Goal: Find specific page/section: Find specific page/section

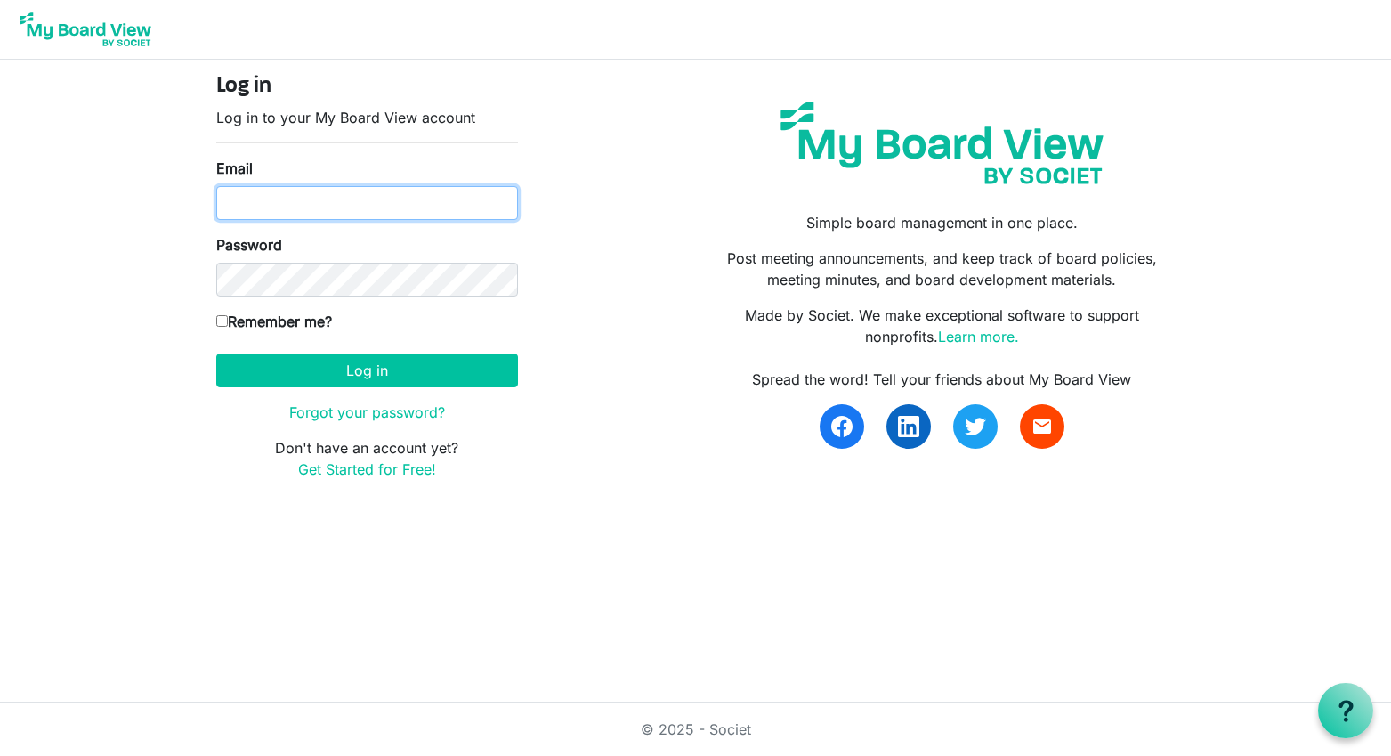
click at [448, 208] on input "Email" at bounding box center [367, 203] width 302 height 34
type input "akouider@miu.edu"
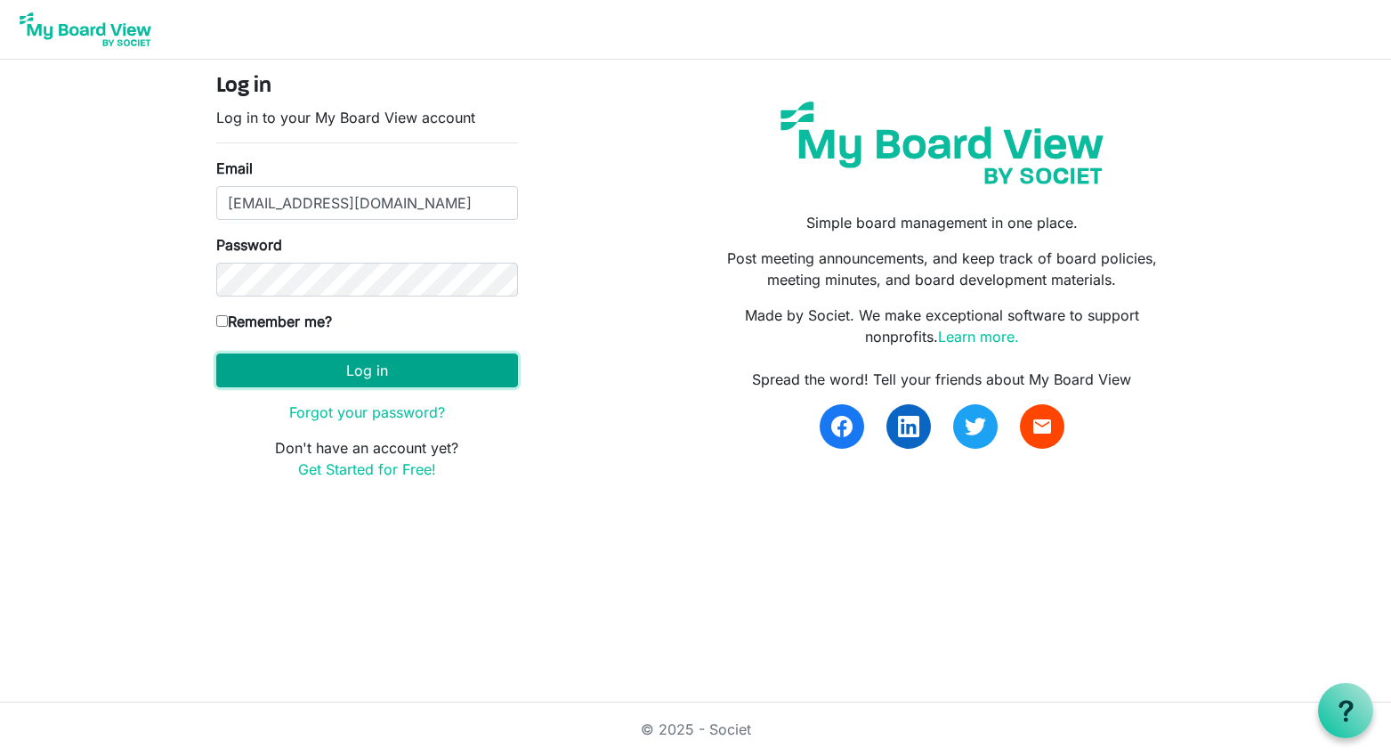
click at [377, 370] on button "Log in" at bounding box center [367, 370] width 302 height 34
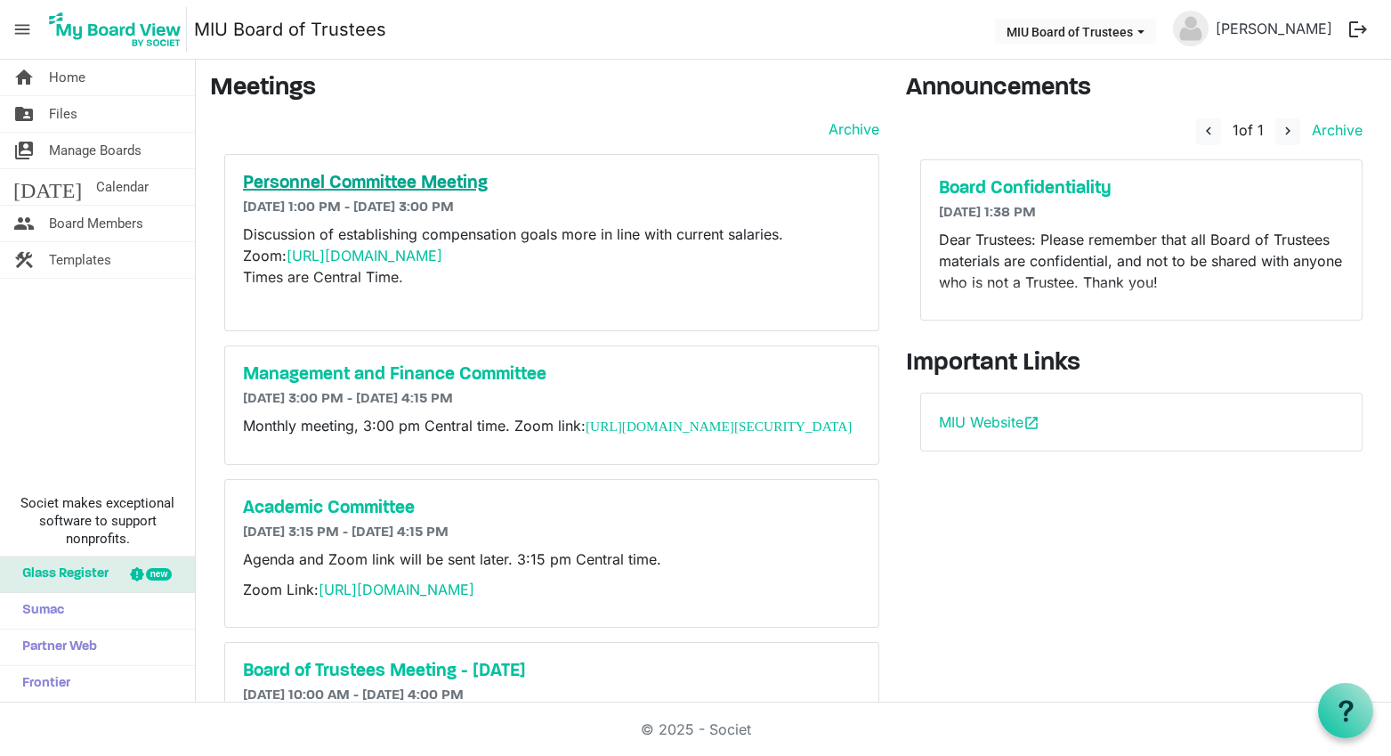
click at [471, 177] on h5 "Personnel Committee Meeting" at bounding box center [552, 183] width 618 height 21
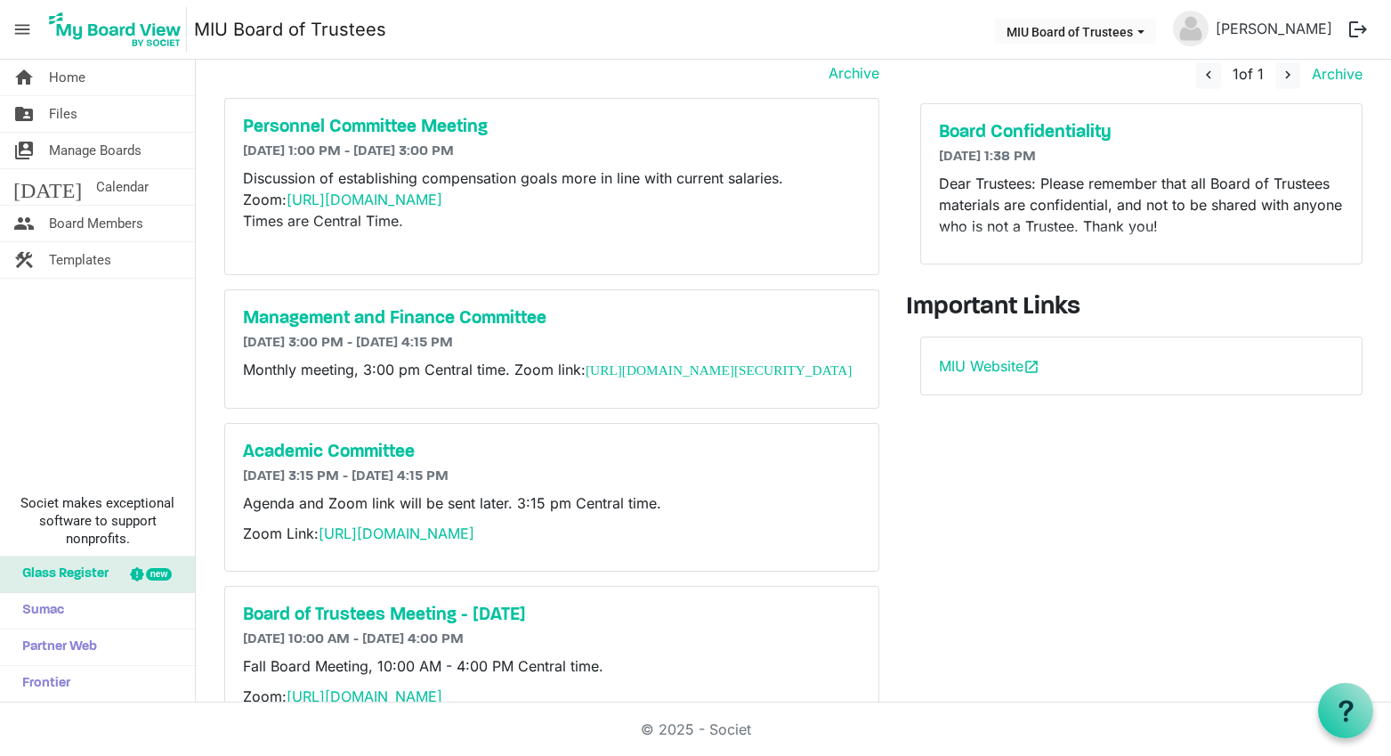
scroll to position [60, 0]
